Goal: Check status: Check status

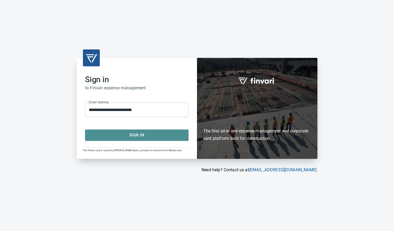
click at [136, 130] on button "Sign In" at bounding box center [137, 135] width 104 height 11
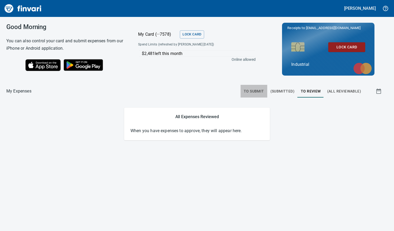
click at [255, 92] on span "To Submit" at bounding box center [254, 91] width 20 height 7
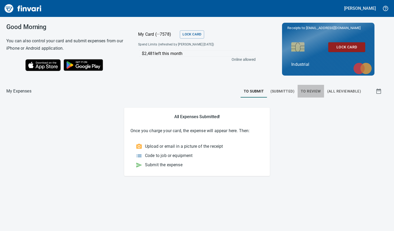
click at [301, 90] on button "To Review" at bounding box center [311, 91] width 26 height 13
